Goal: Task Accomplishment & Management: Manage account settings

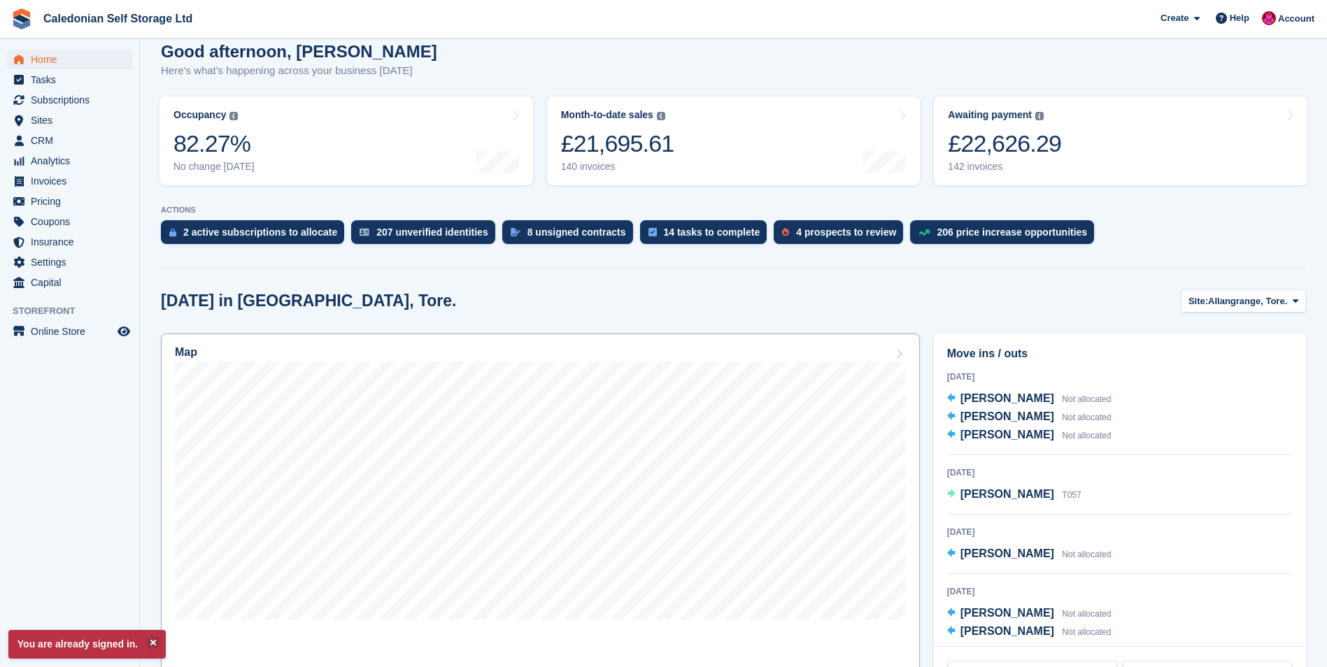
scroll to position [210, 0]
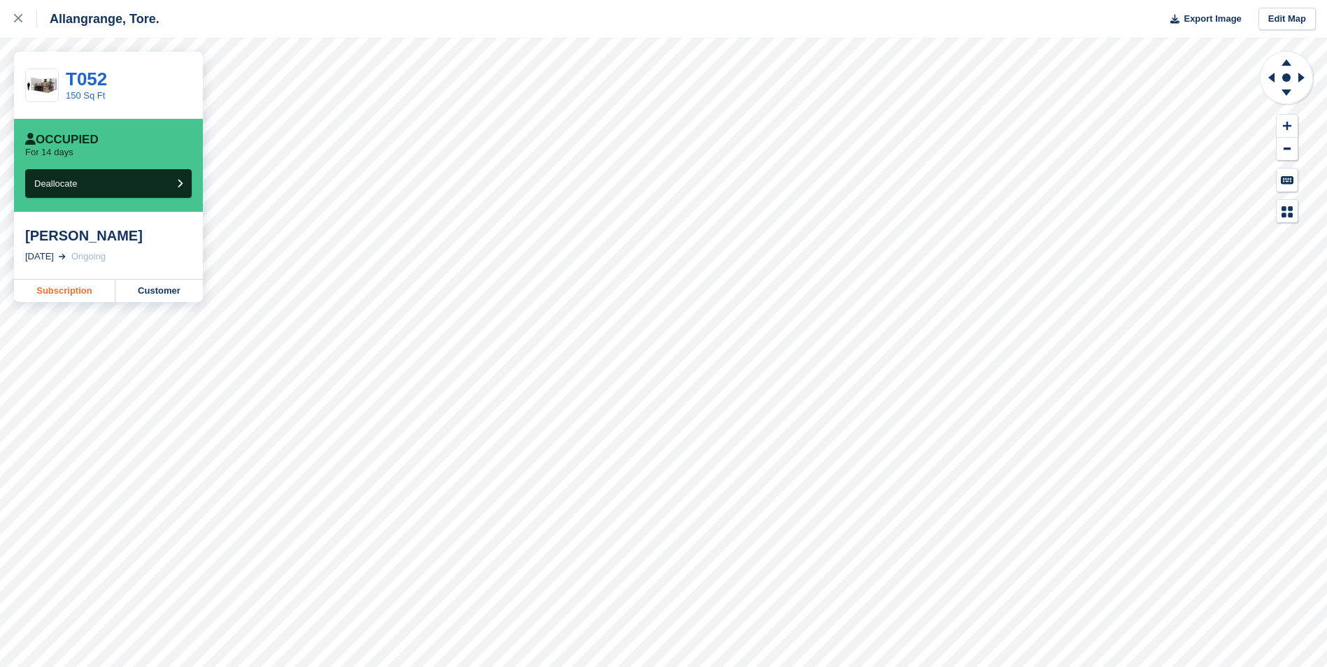
click at [80, 291] on link "Subscription" at bounding box center [64, 291] width 101 height 22
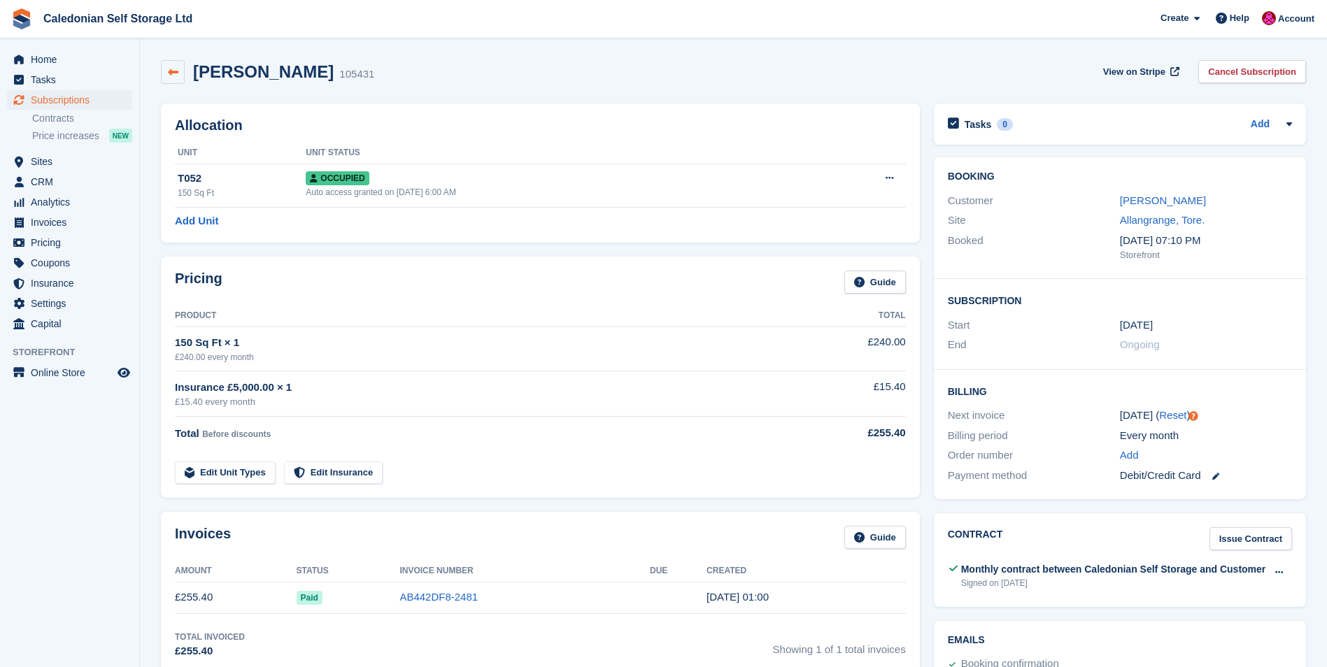
click at [171, 71] on icon at bounding box center [173, 72] width 10 height 10
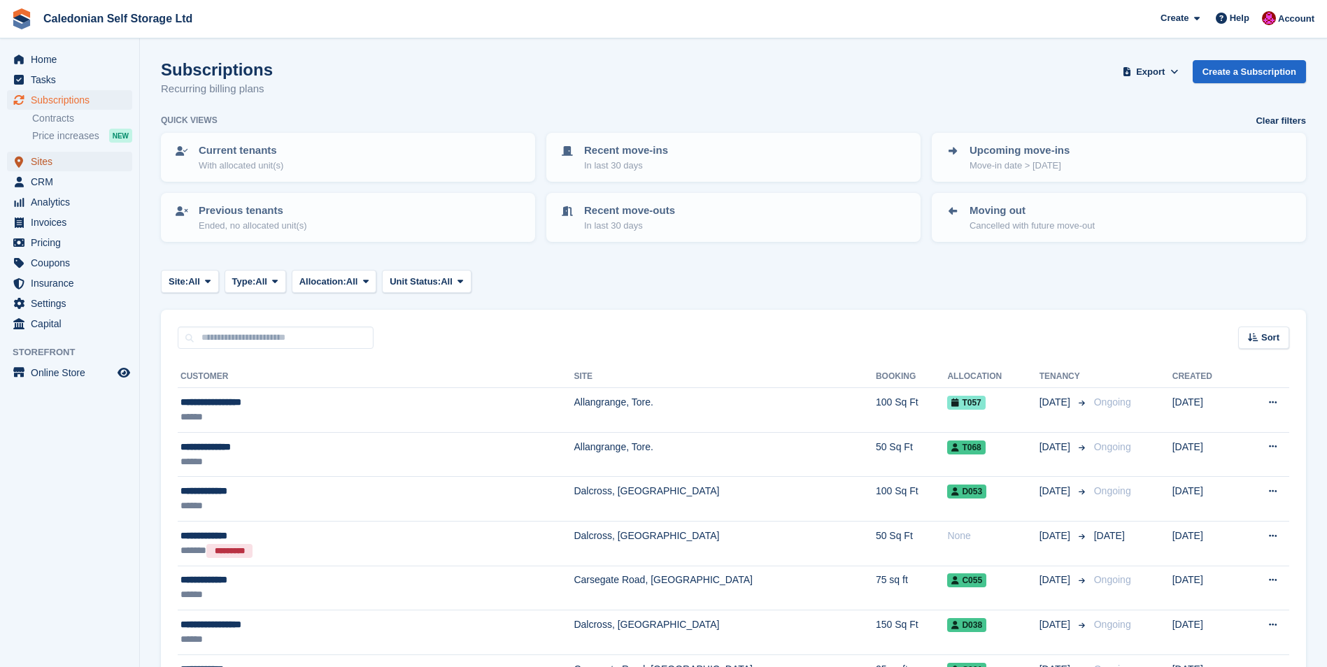
click at [34, 160] on span "Sites" at bounding box center [73, 162] width 84 height 20
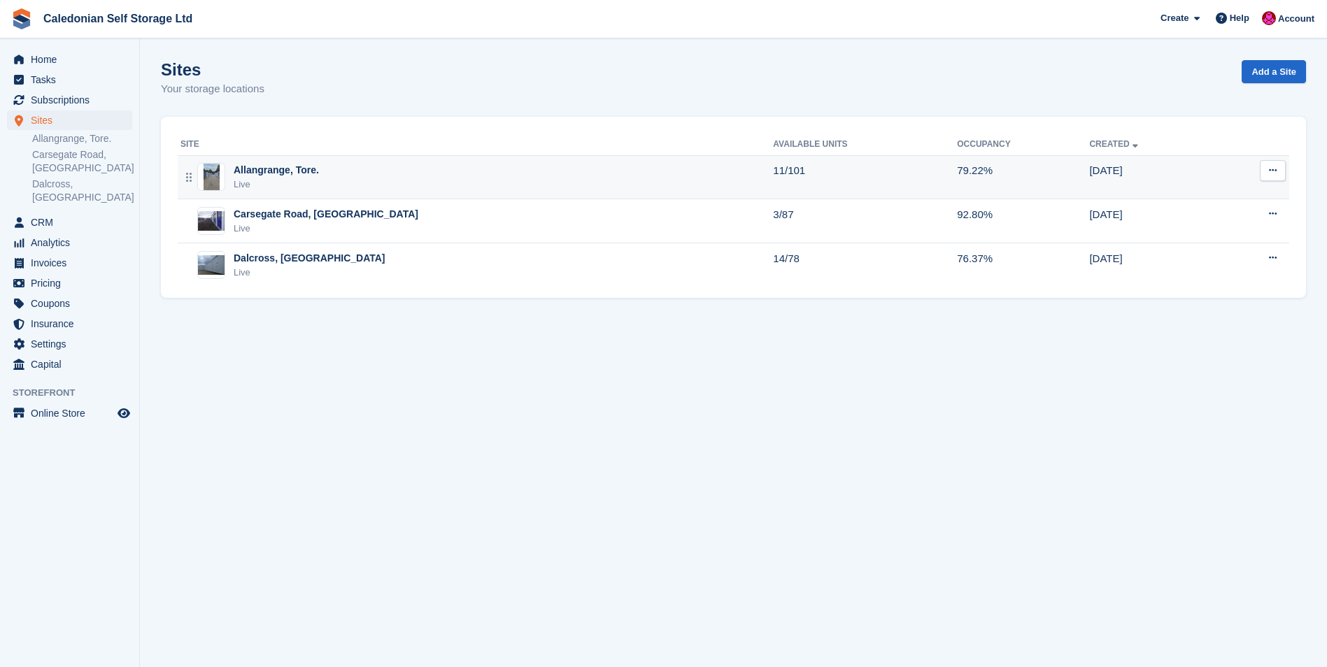
click at [261, 170] on div "Allangrange, Tore." at bounding box center [276, 170] width 85 height 15
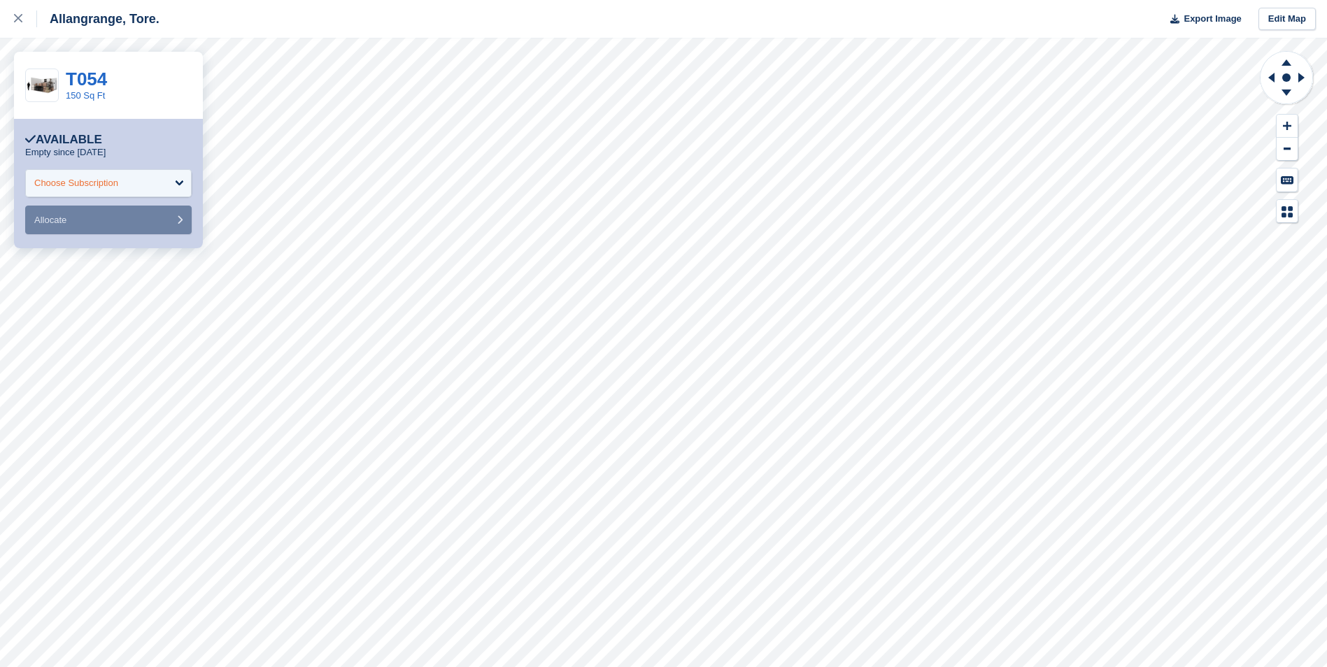
click at [182, 178] on div "Choose Subscription" at bounding box center [108, 183] width 167 height 28
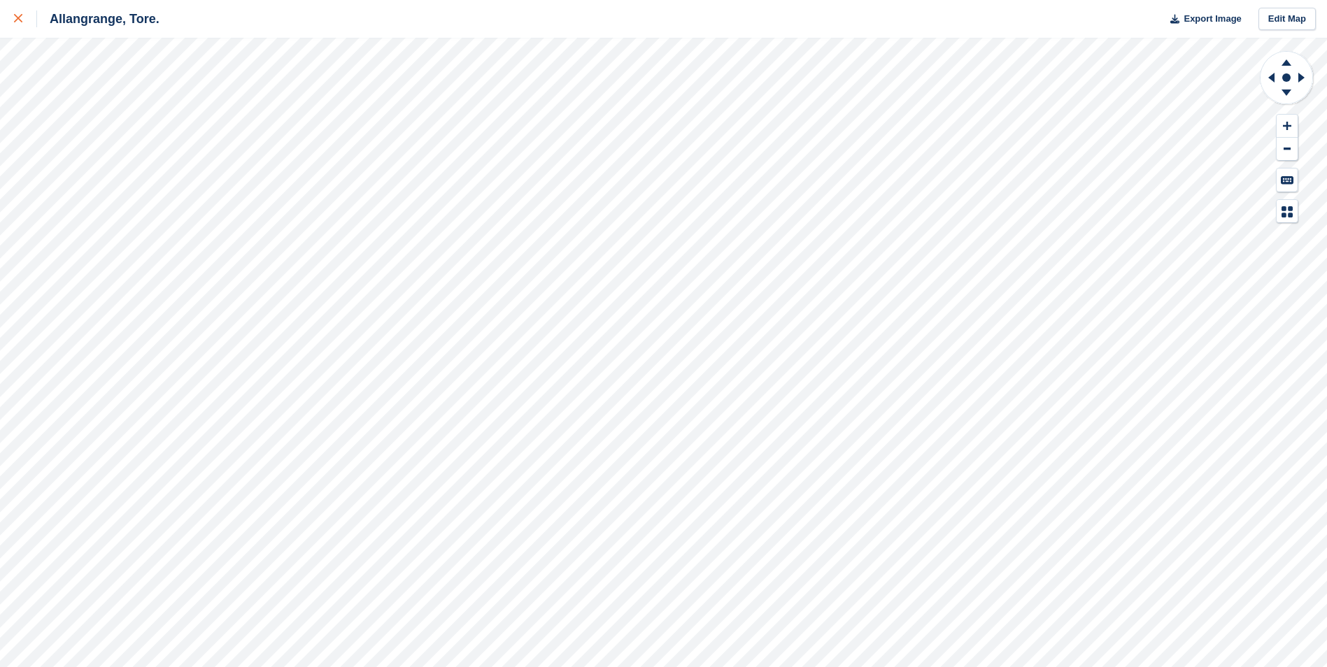
click at [20, 17] on icon at bounding box center [18, 18] width 8 height 8
click at [10, 20] on link at bounding box center [18, 19] width 37 height 38
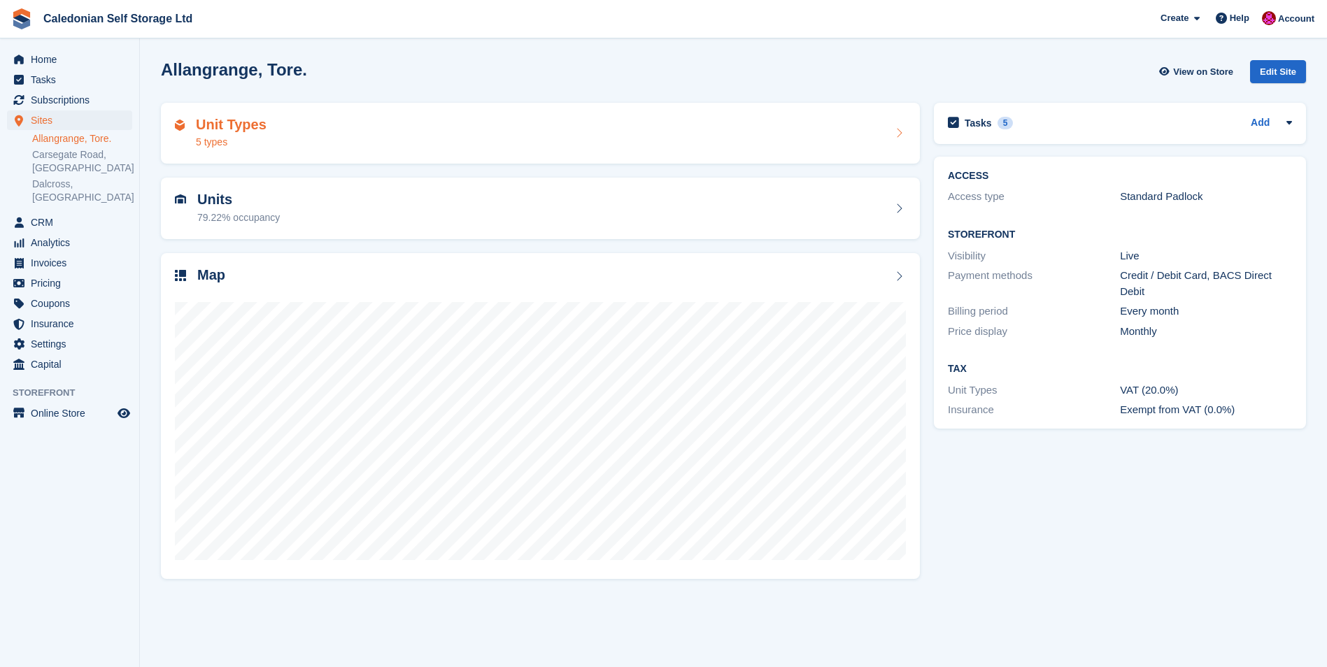
click at [219, 126] on h2 "Unit Types" at bounding box center [231, 125] width 71 height 16
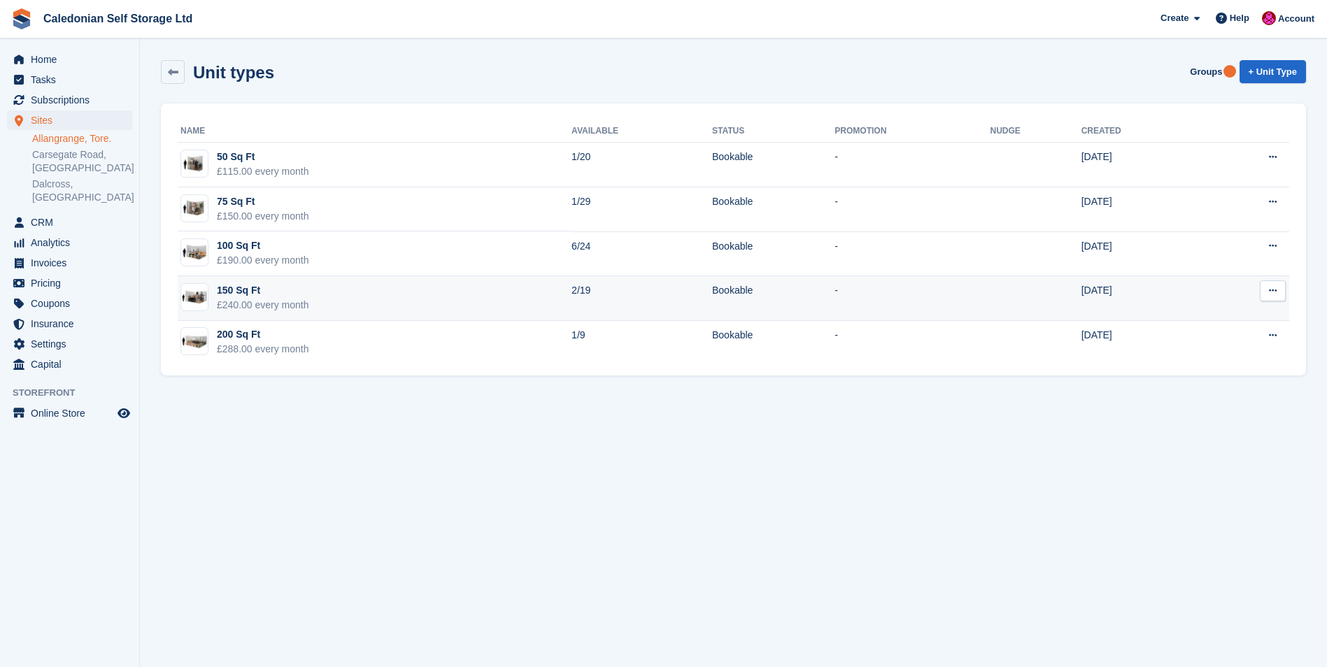
click at [256, 298] on div "£240.00 every month" at bounding box center [263, 305] width 92 height 15
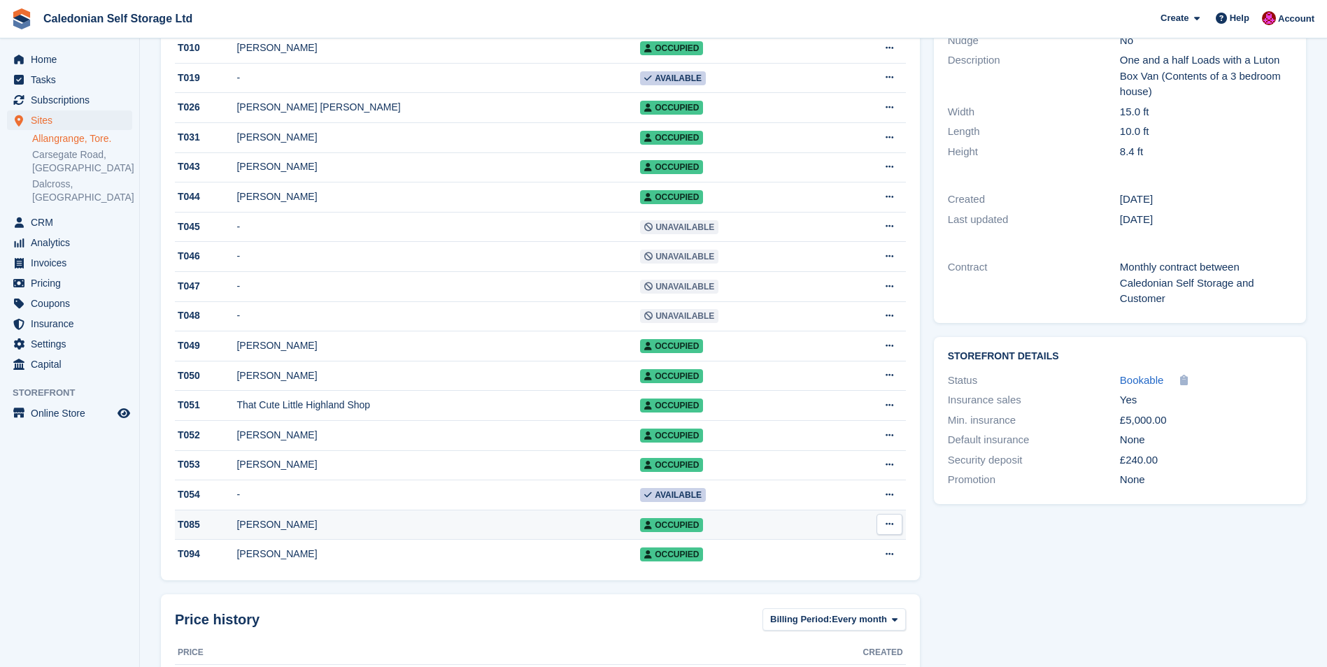
scroll to position [280, 0]
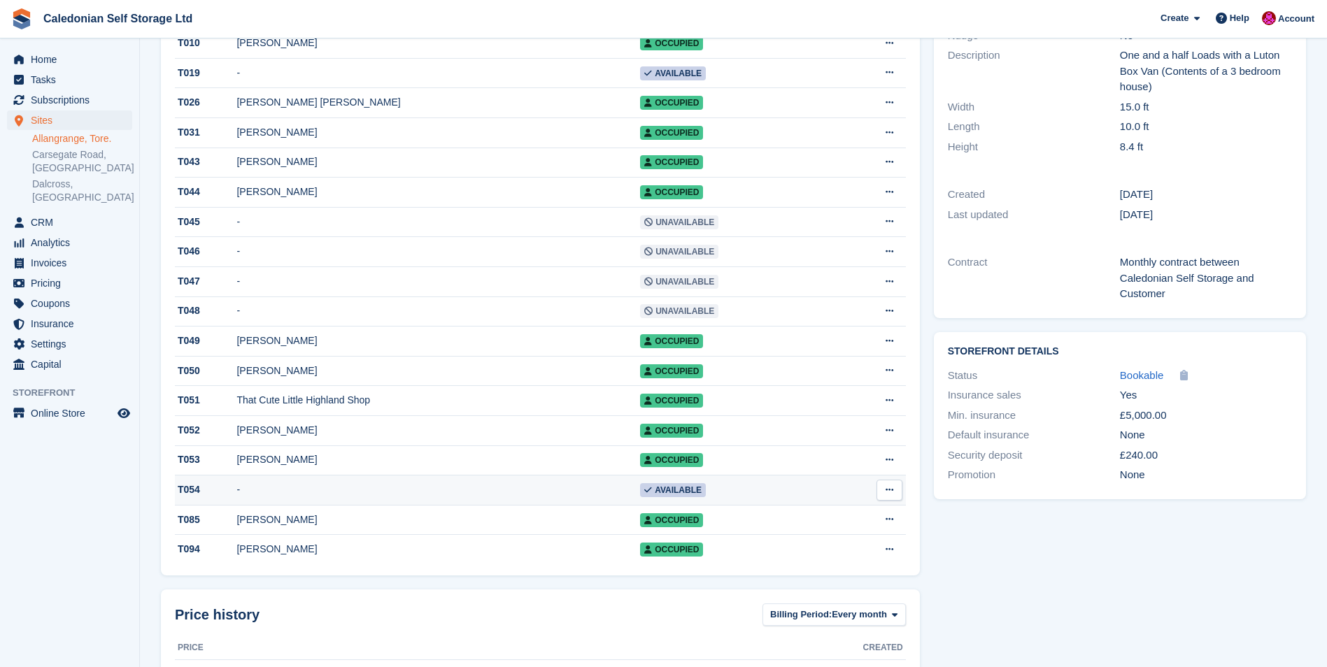
click at [893, 496] on button at bounding box center [890, 490] width 26 height 21
click at [808, 525] on p "Edit unit" at bounding box center [835, 518] width 122 height 18
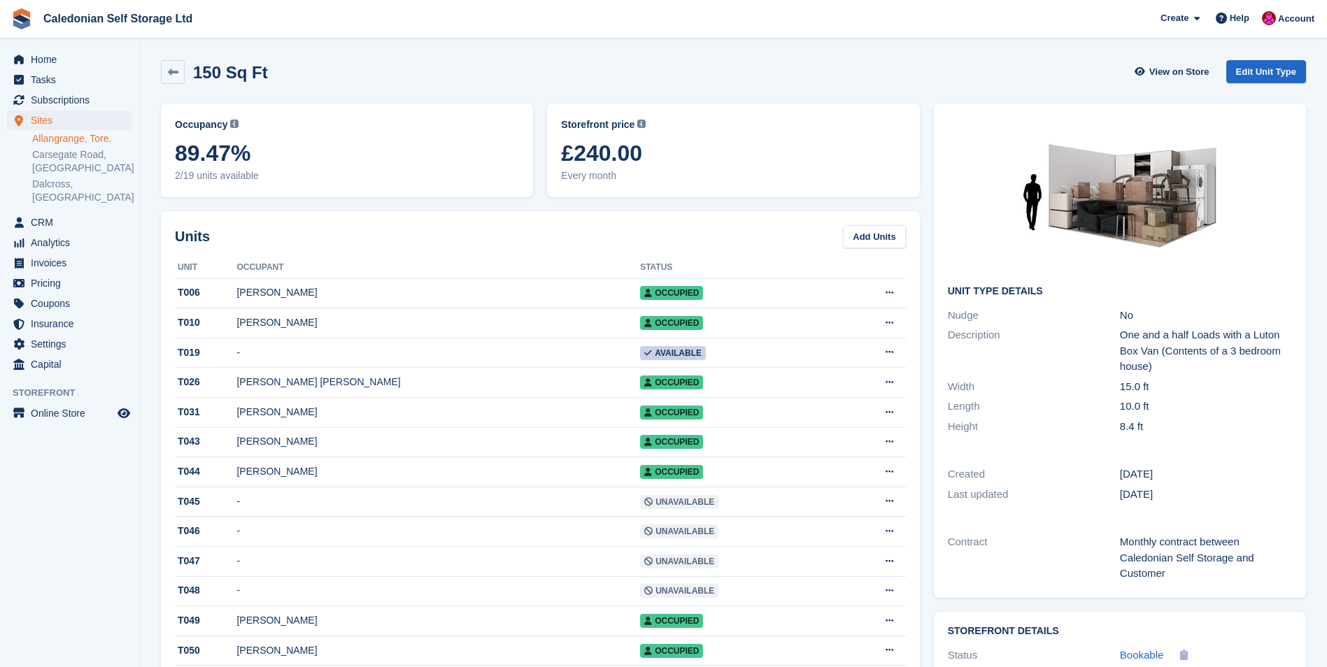
scroll to position [280, 0]
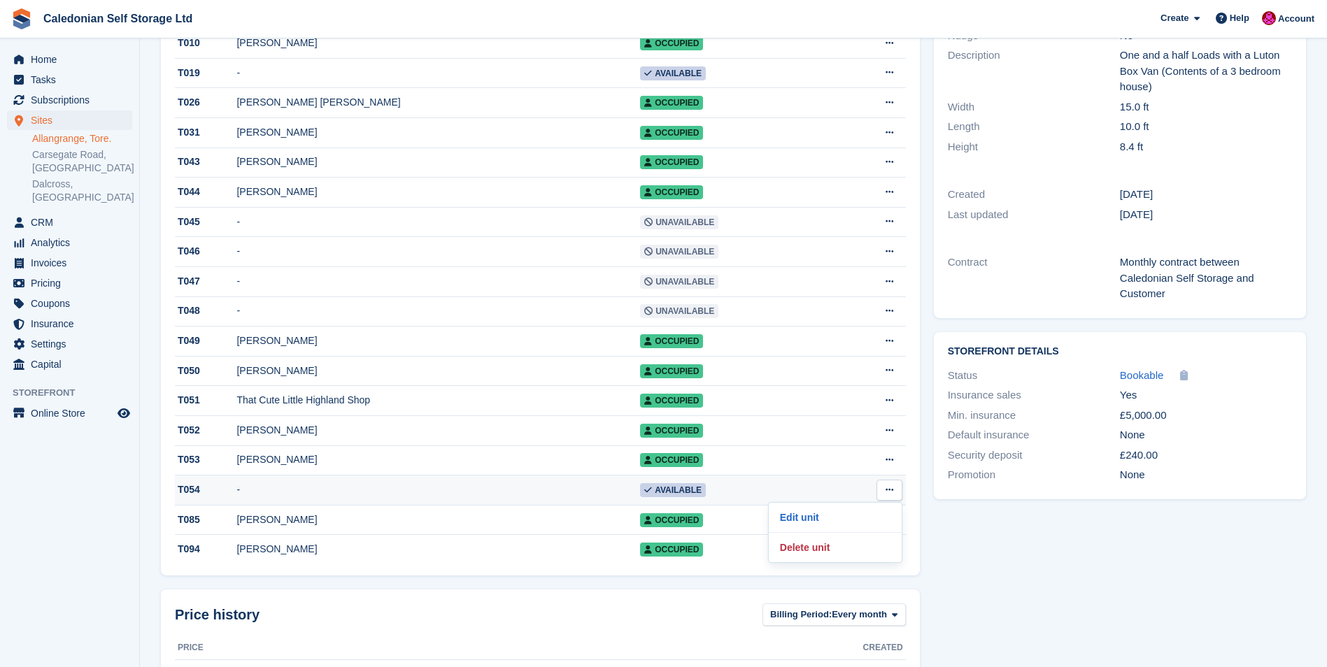
click at [187, 497] on div "T054" at bounding box center [206, 490] width 62 height 15
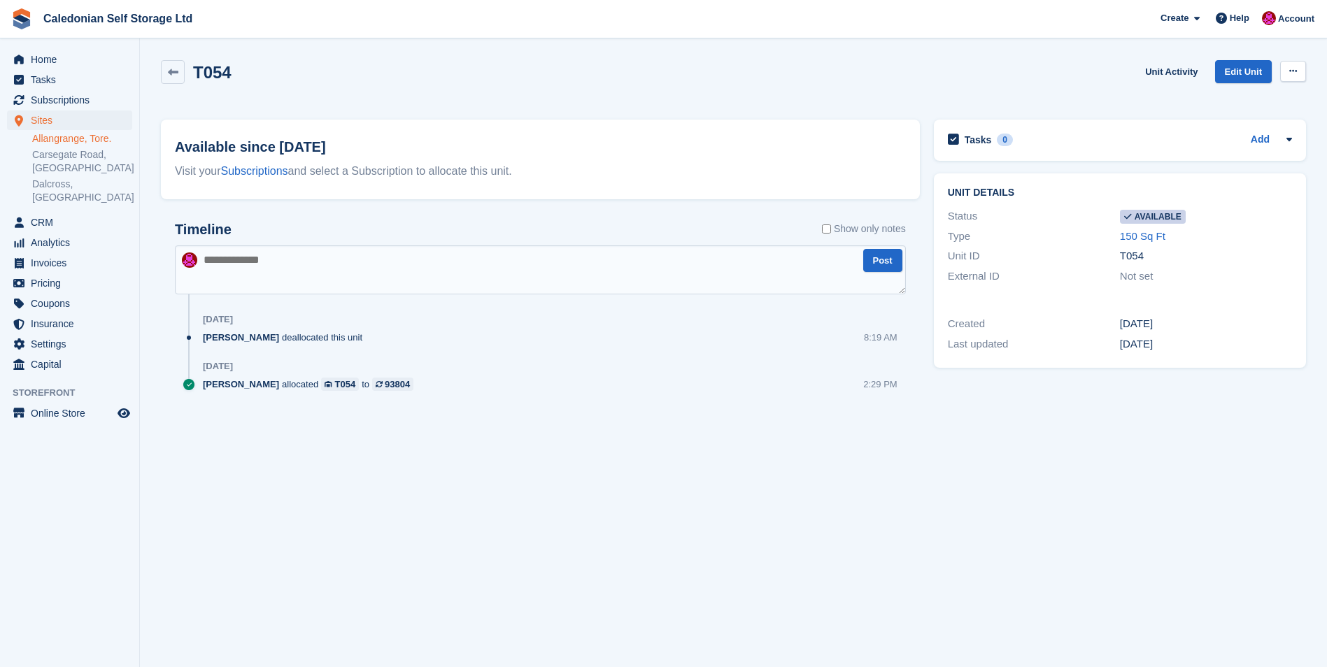
click at [1296, 71] on icon at bounding box center [1293, 70] width 8 height 9
click at [1238, 99] on p "Make unavailable" at bounding box center [1239, 99] width 122 height 18
click at [38, 121] on span "Sites" at bounding box center [73, 121] width 84 height 20
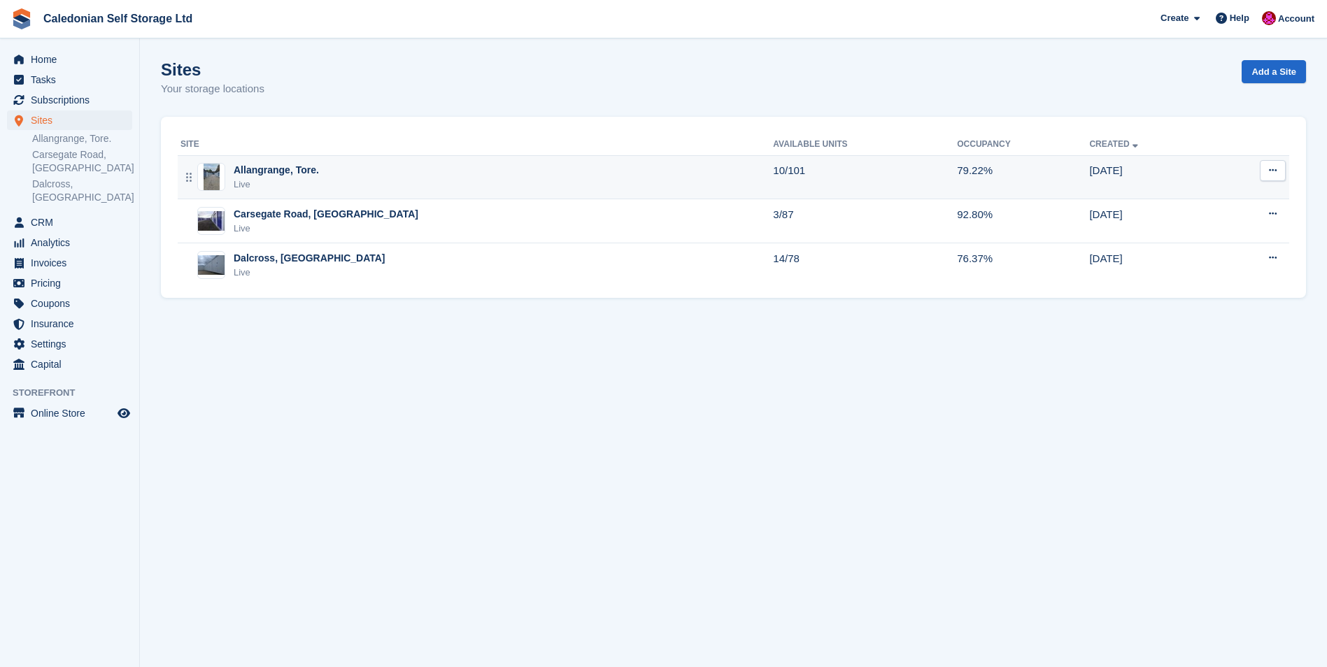
click at [263, 168] on div "Allangrange, Tore." at bounding box center [276, 170] width 85 height 15
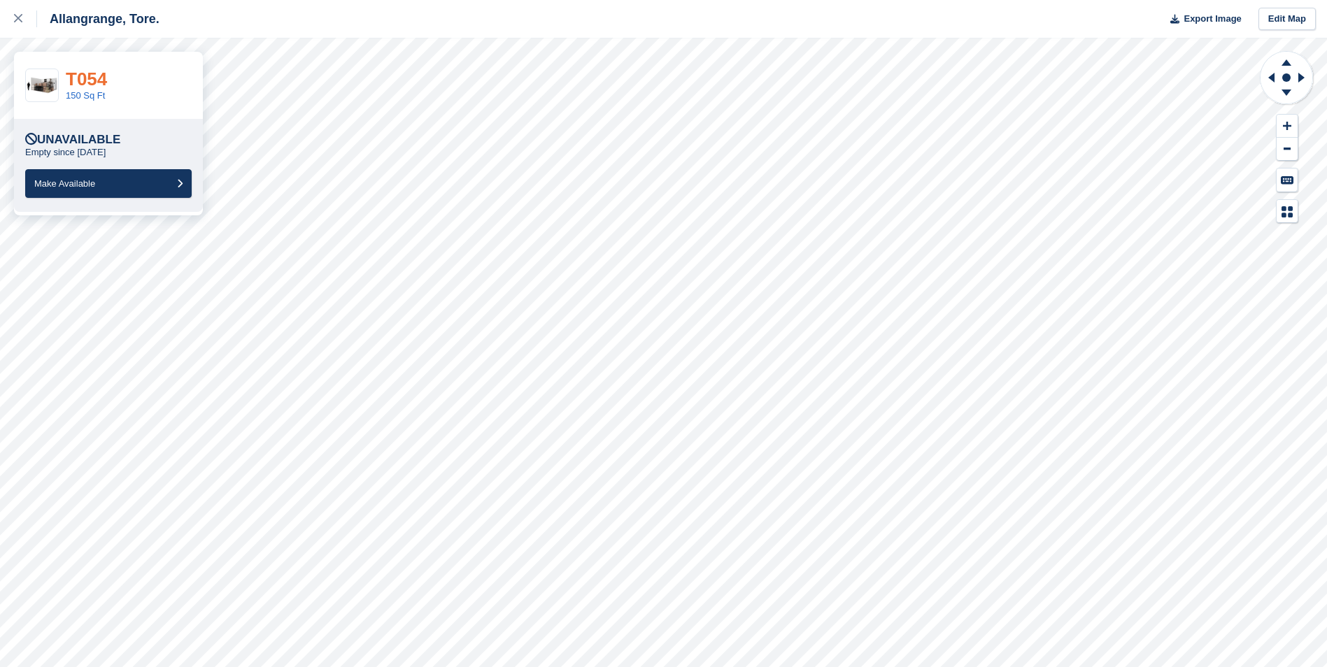
click at [80, 80] on link "T054" at bounding box center [86, 79] width 41 height 21
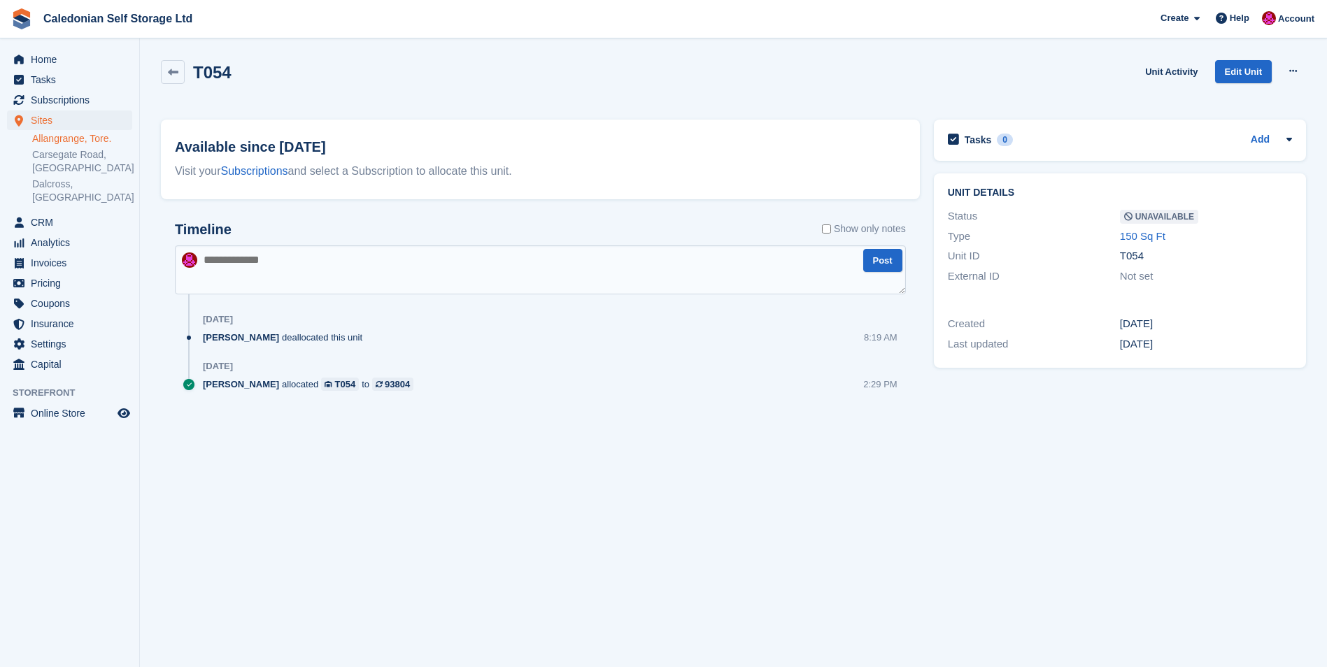
click at [239, 258] on textarea at bounding box center [540, 270] width 731 height 49
click at [282, 276] on textarea at bounding box center [540, 270] width 731 height 49
click at [177, 67] on icon at bounding box center [173, 72] width 10 height 10
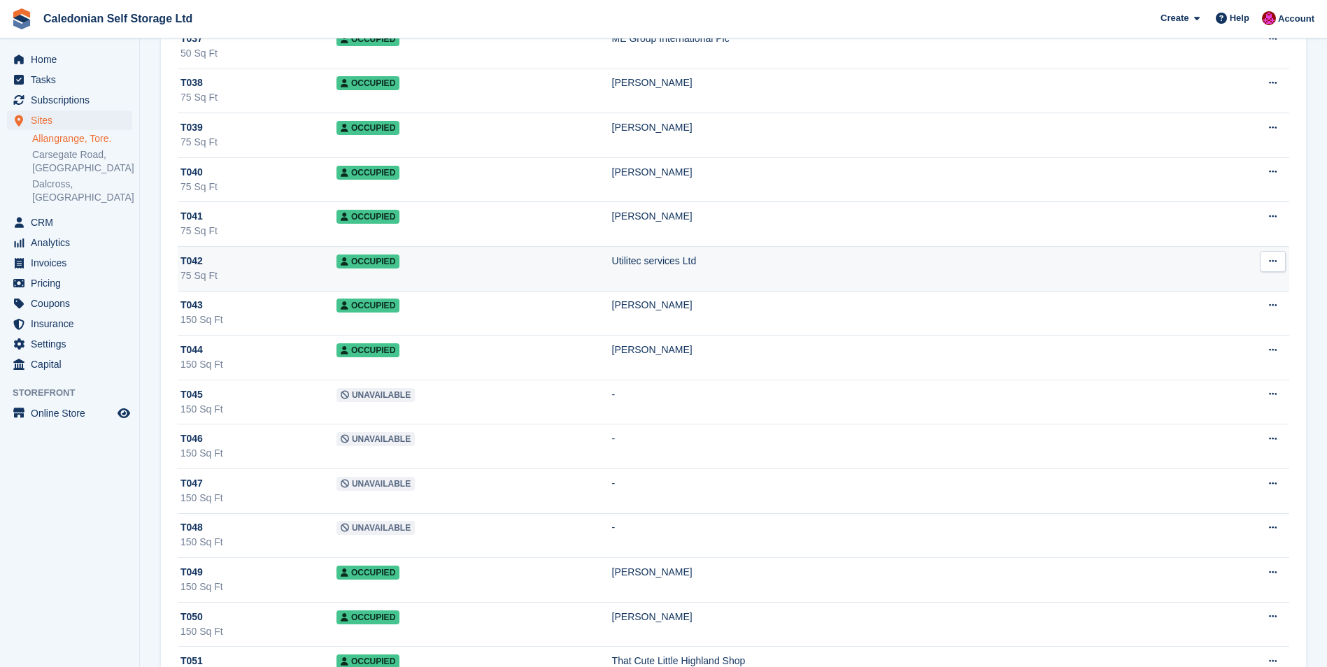
scroll to position [1959, 0]
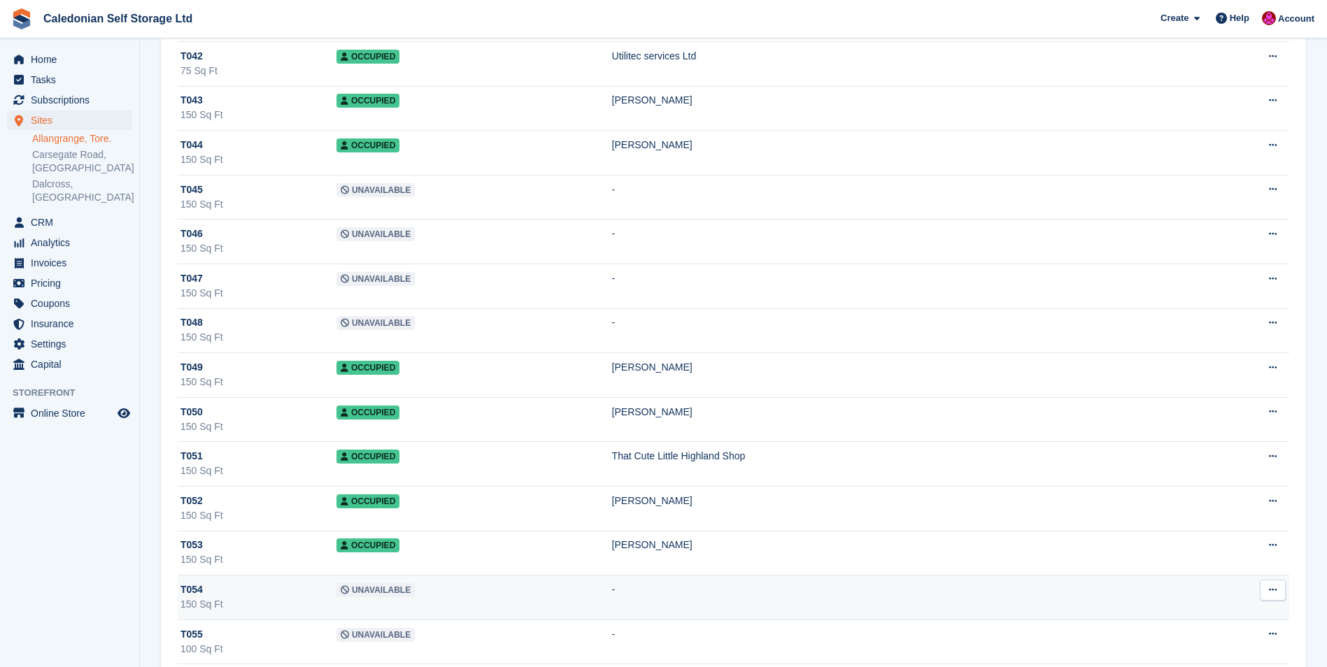
click at [187, 595] on span "T054" at bounding box center [192, 590] width 22 height 15
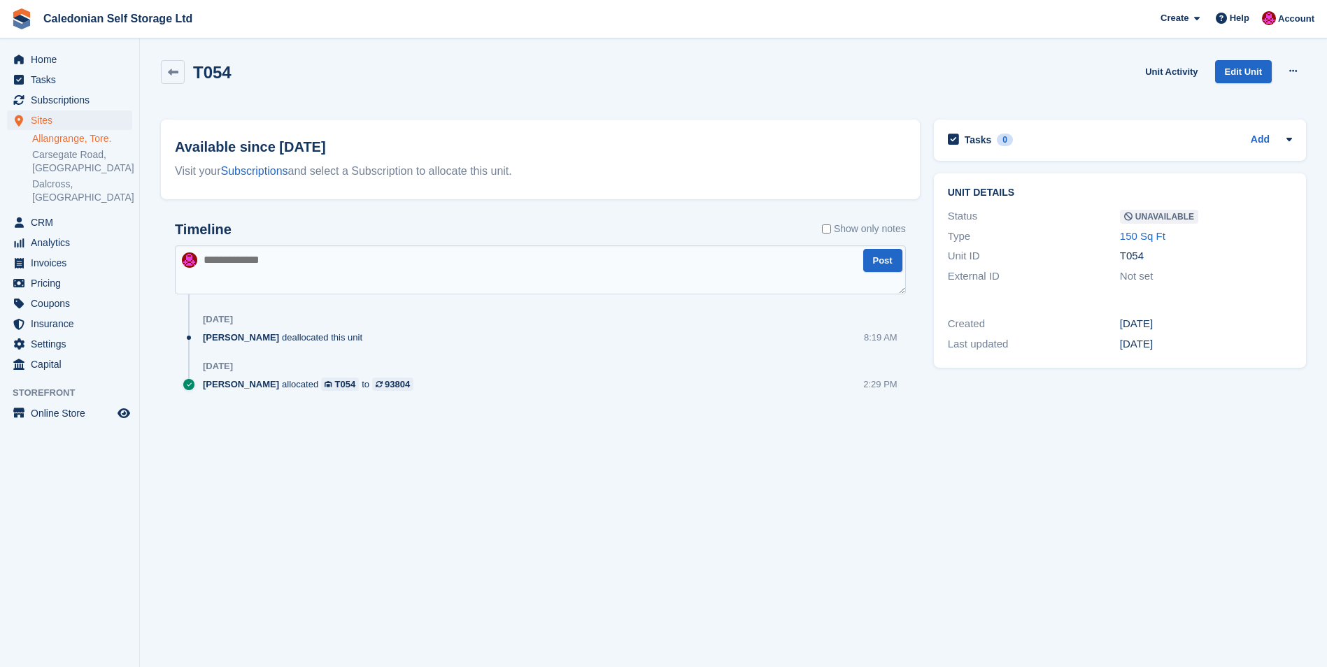
click at [335, 266] on textarea at bounding box center [540, 270] width 731 height 49
click at [285, 262] on textarea "**********" at bounding box center [540, 270] width 731 height 49
click at [273, 262] on textarea "**********" at bounding box center [540, 270] width 731 height 49
type textarea "**********"
click at [889, 266] on button "Post" at bounding box center [882, 260] width 39 height 23
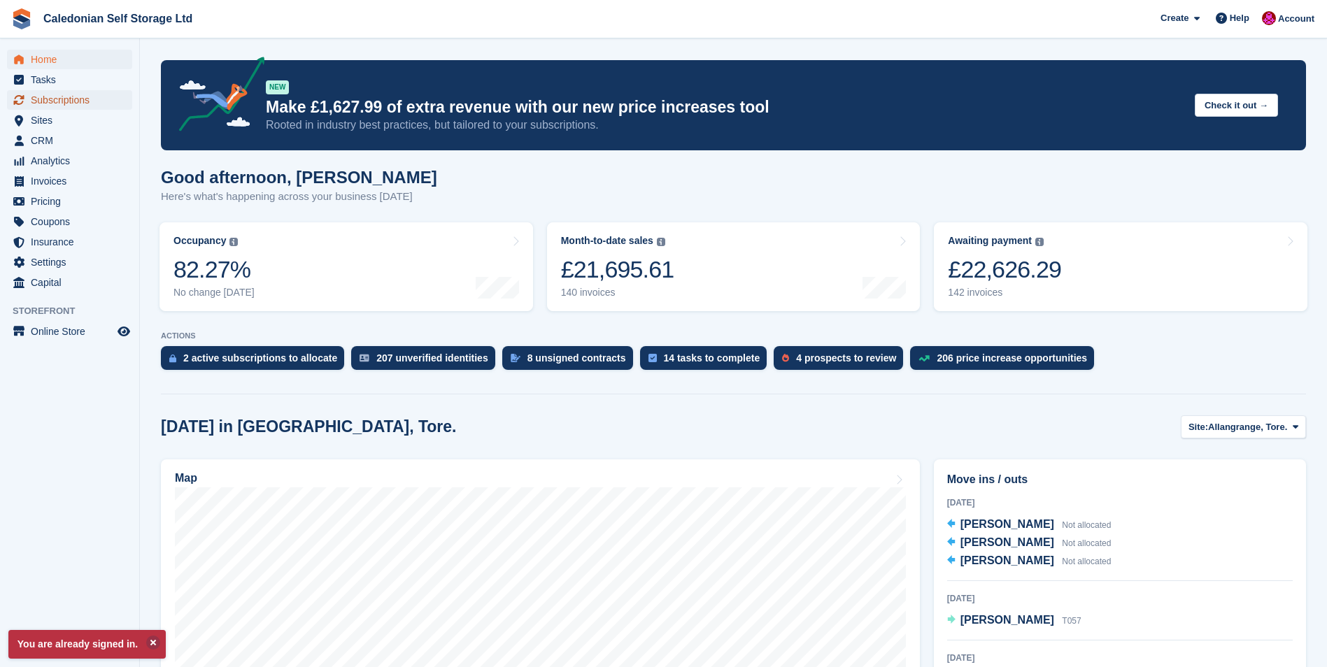
click at [52, 98] on span "Subscriptions" at bounding box center [73, 100] width 84 height 20
